Goal: Find specific page/section: Find specific page/section

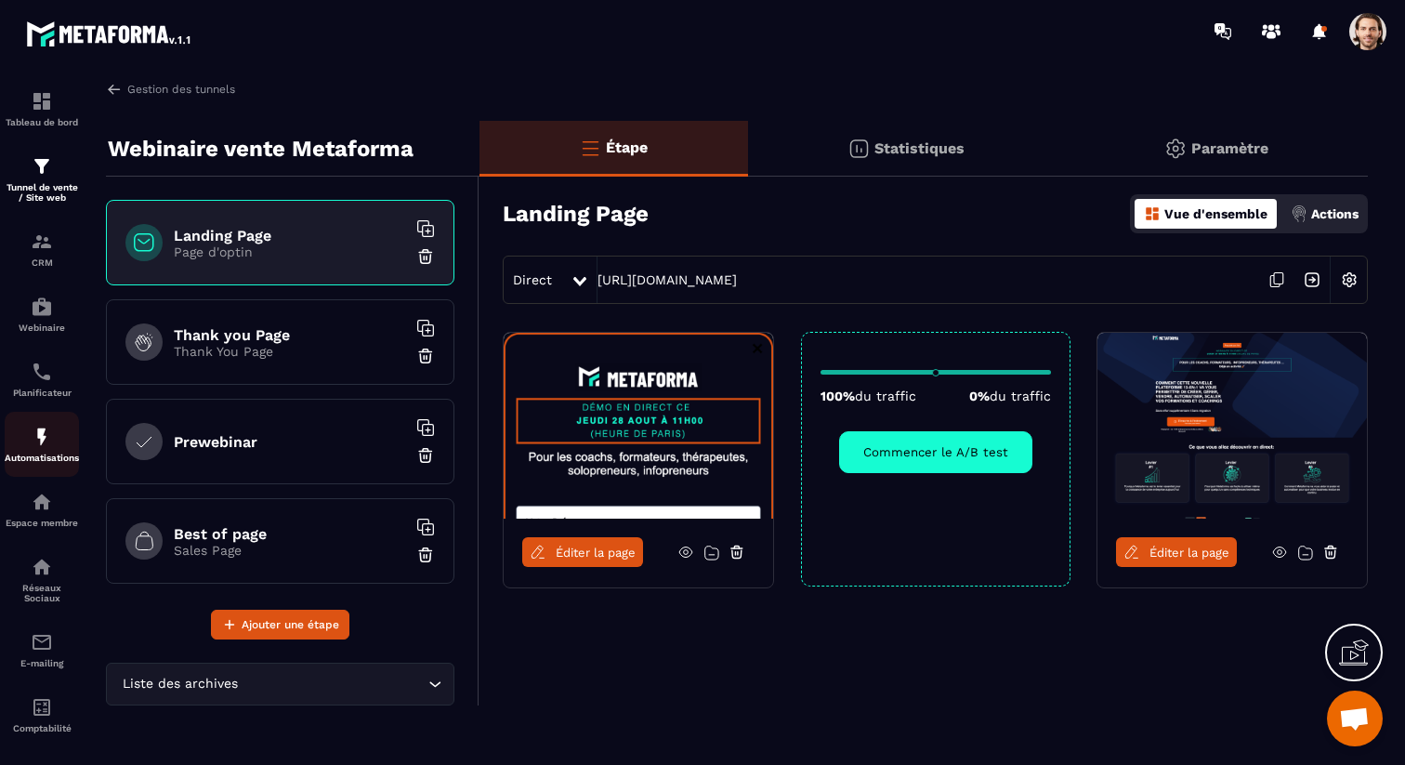
click at [48, 440] on img at bounding box center [42, 437] width 22 height 22
